Goal: Check status

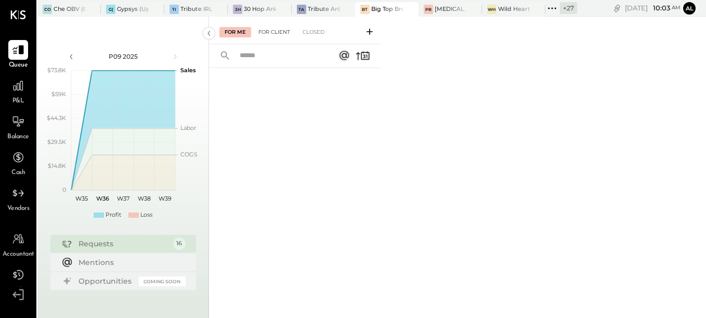
click at [269, 32] on div "For Client" at bounding box center [274, 32] width 42 height 10
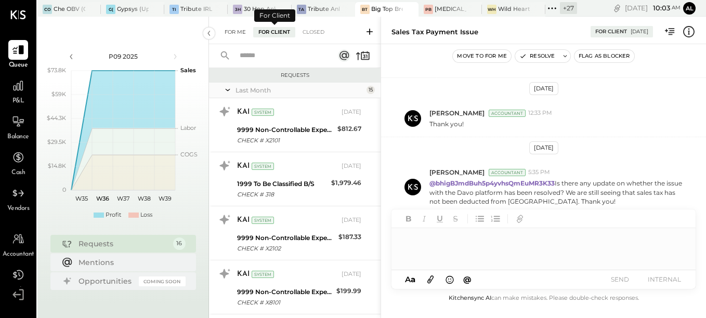
scroll to position [705, 0]
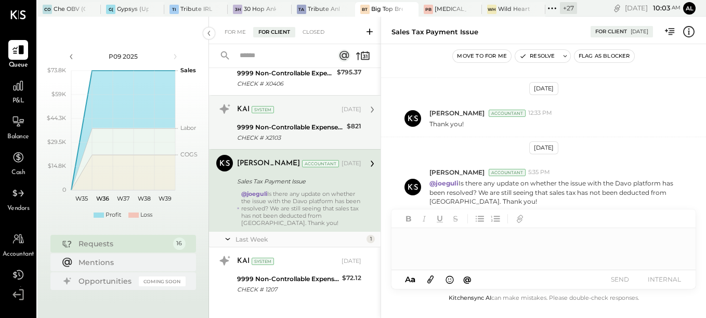
click at [265, 119] on div "KAI System Aug 19, 2025 9999 Non-Controllable Expenses:Other Income and Expense…" at bounding box center [299, 122] width 124 height 43
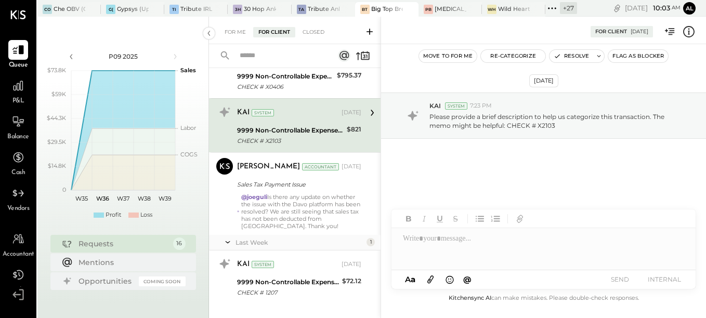
scroll to position [717, 0]
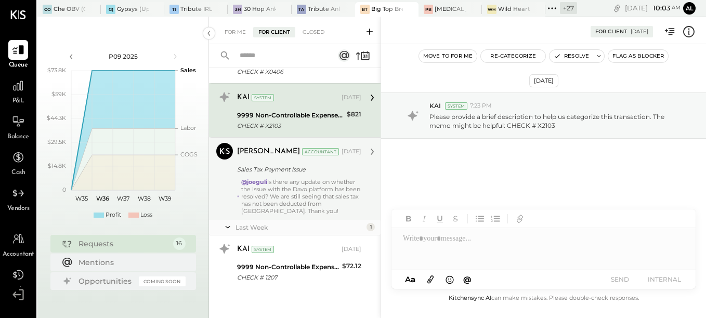
click at [279, 204] on div "@joeguli Is there any update on whether the issue with the Davo platform has be…" at bounding box center [301, 196] width 120 height 36
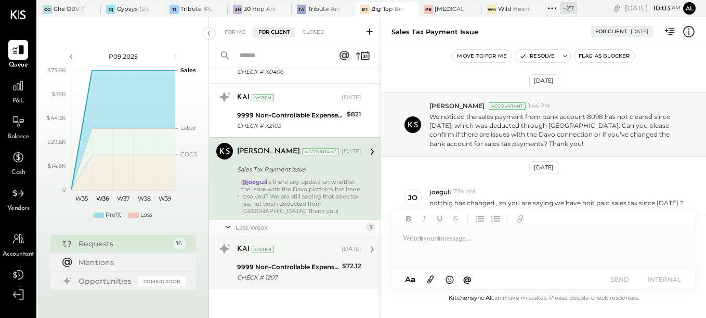
scroll to position [457, 0]
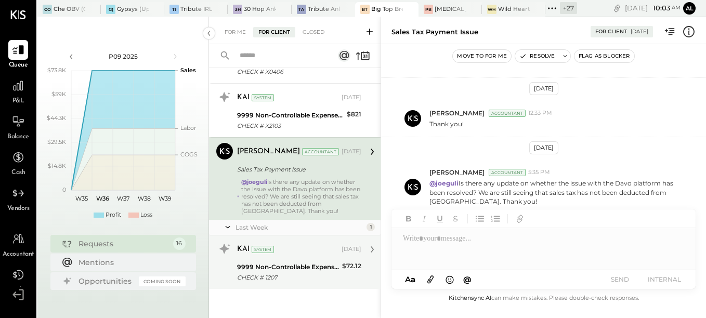
click at [273, 277] on div "CHECK # 1207" at bounding box center [288, 277] width 102 height 10
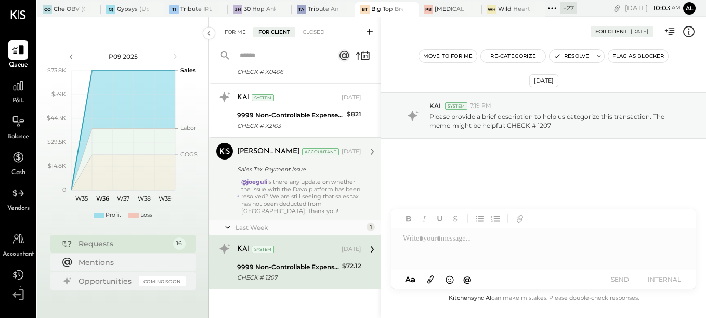
click at [235, 35] on div "For Me" at bounding box center [235, 32] width 32 height 10
